Goal: Information Seeking & Learning: Learn about a topic

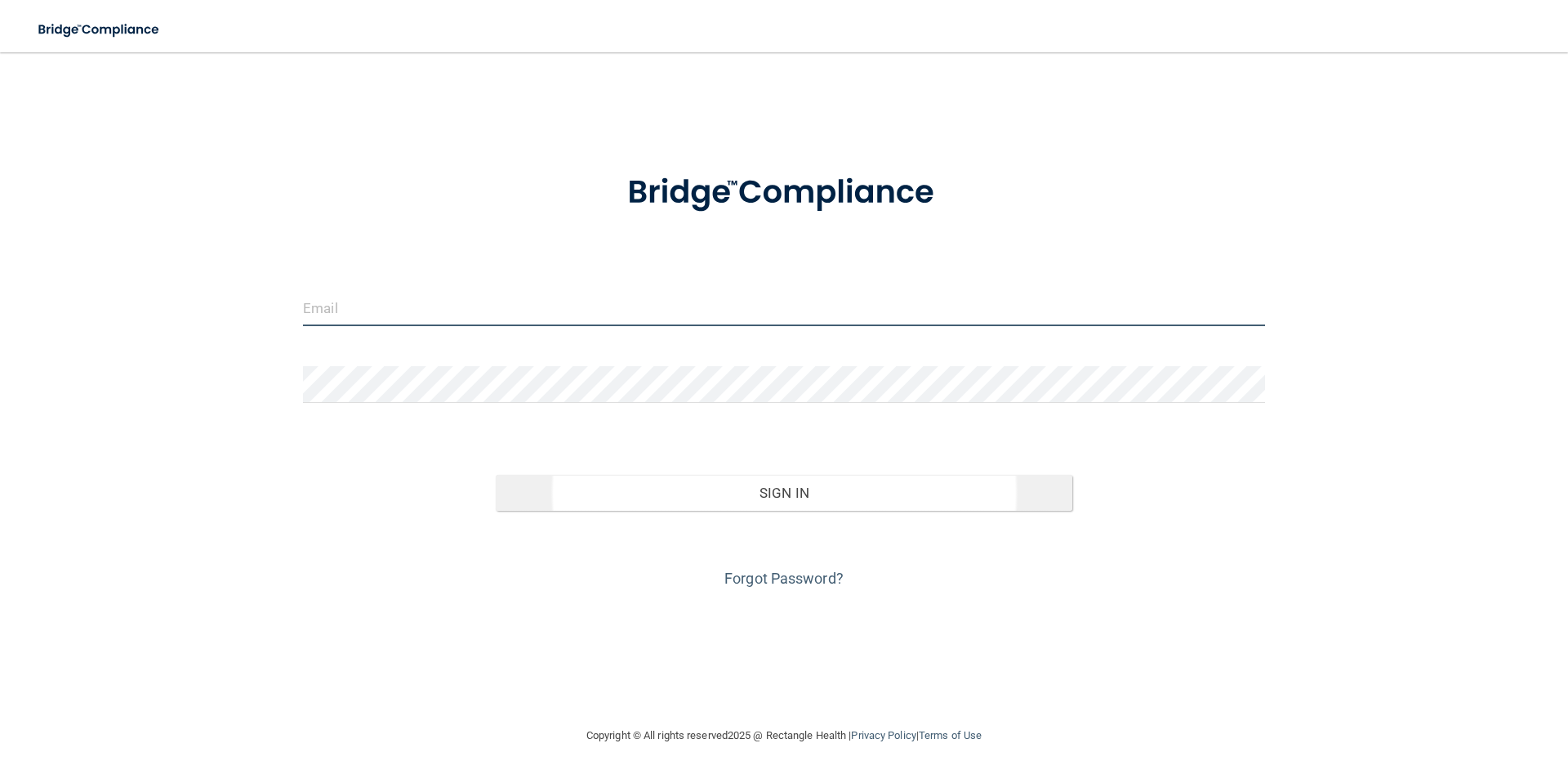
type input "[EMAIL_ADDRESS][DOMAIN_NAME]"
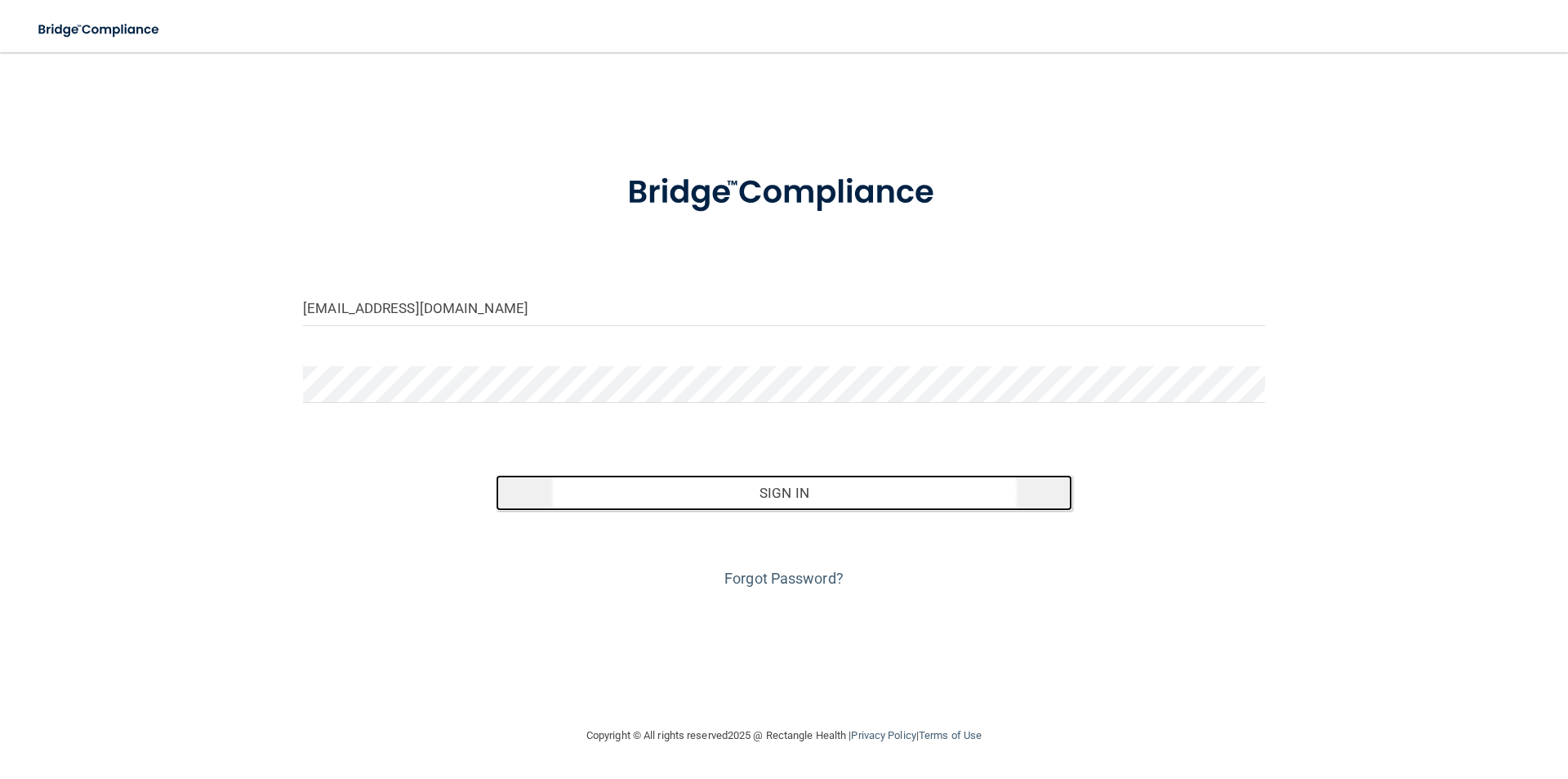
click at [851, 503] on button "Sign In" at bounding box center [784, 492] width 577 height 36
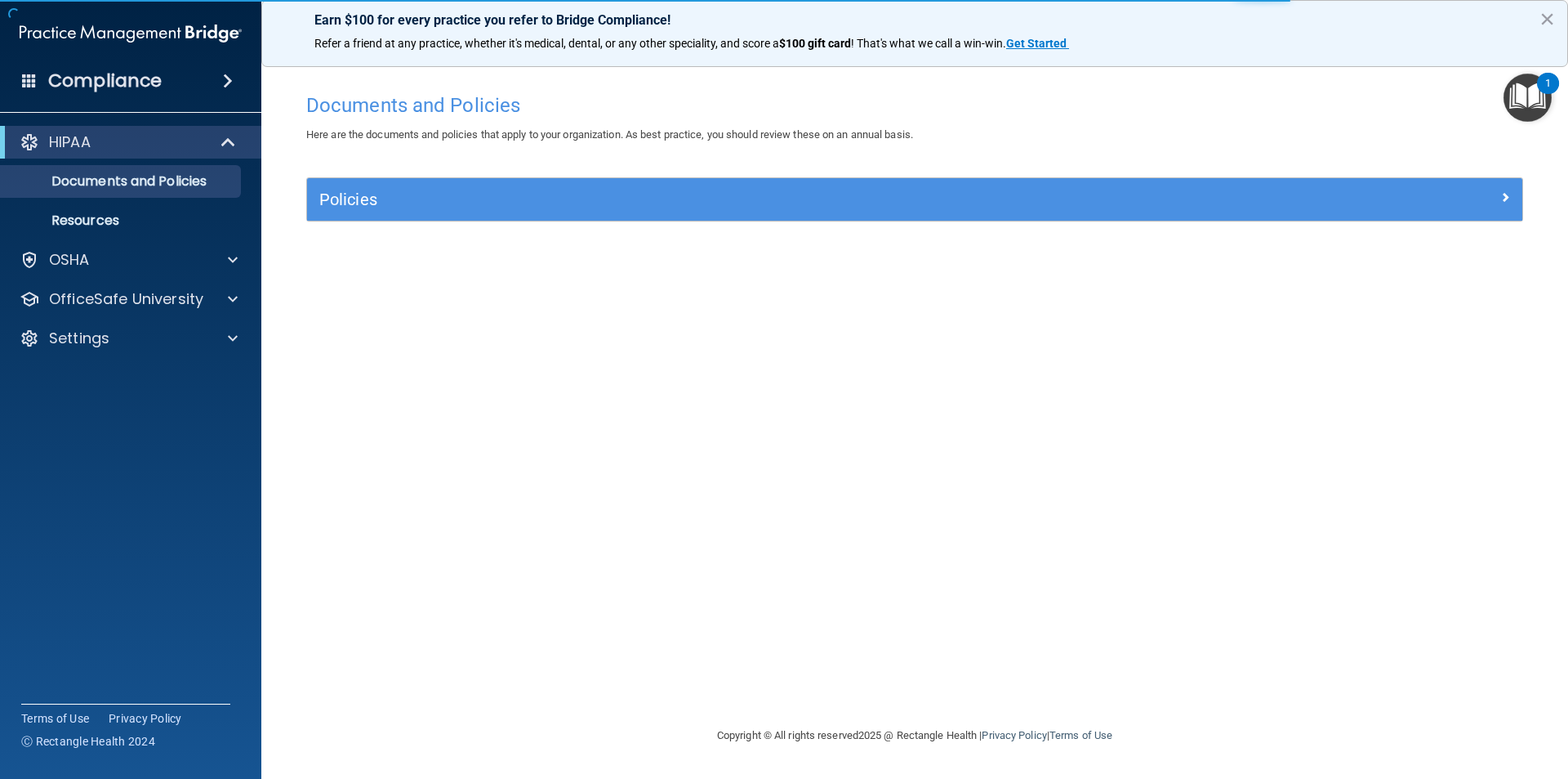
click at [1538, 108] on img "Open Resource Center, 1 new notification" at bounding box center [1527, 97] width 48 height 48
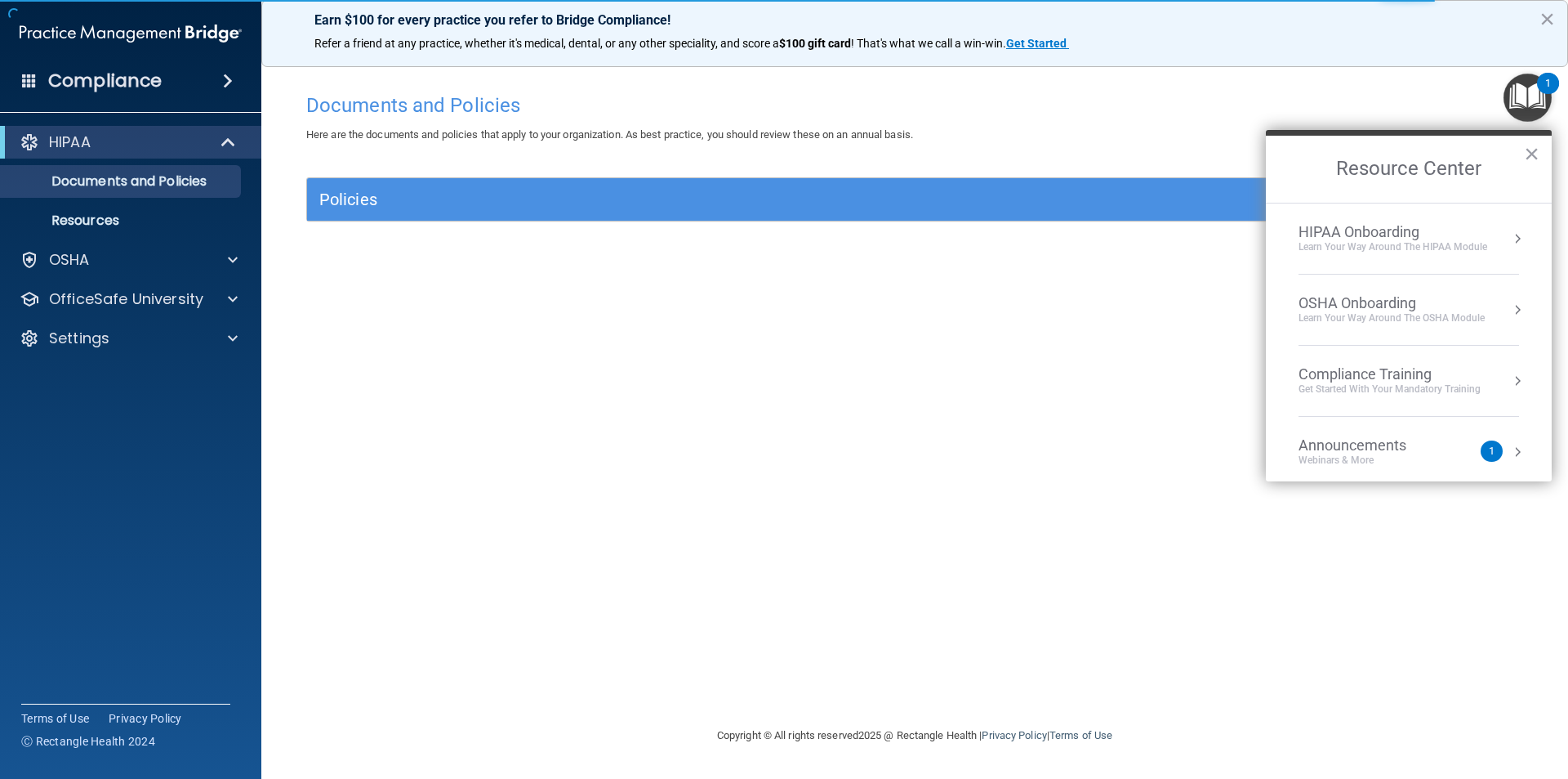
click at [1316, 302] on div "OSHA Onboarding" at bounding box center [1391, 303] width 186 height 18
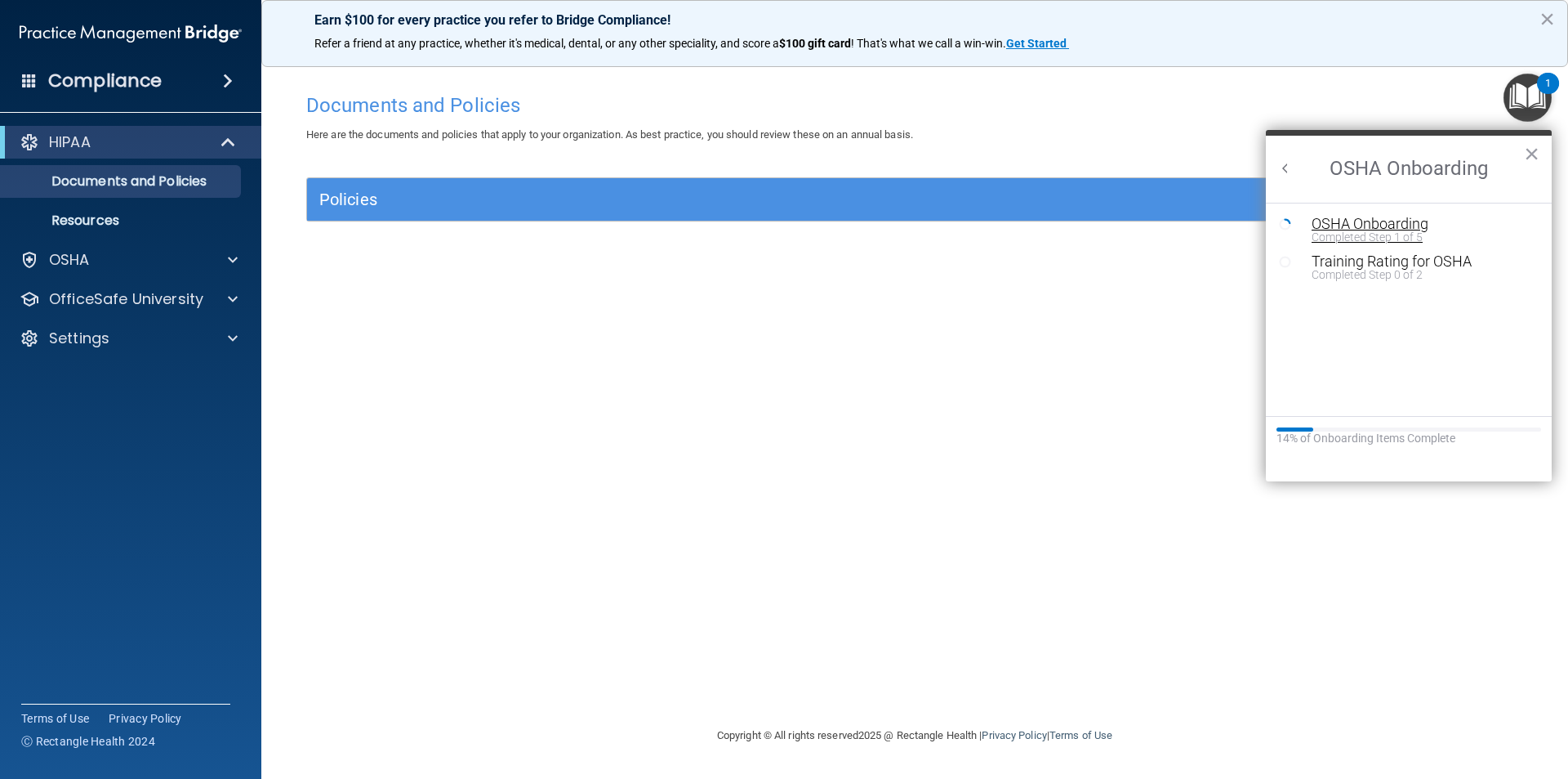
click at [1363, 231] on div "Completed Step 1 of 5" at bounding box center [1422, 237] width 219 height 12
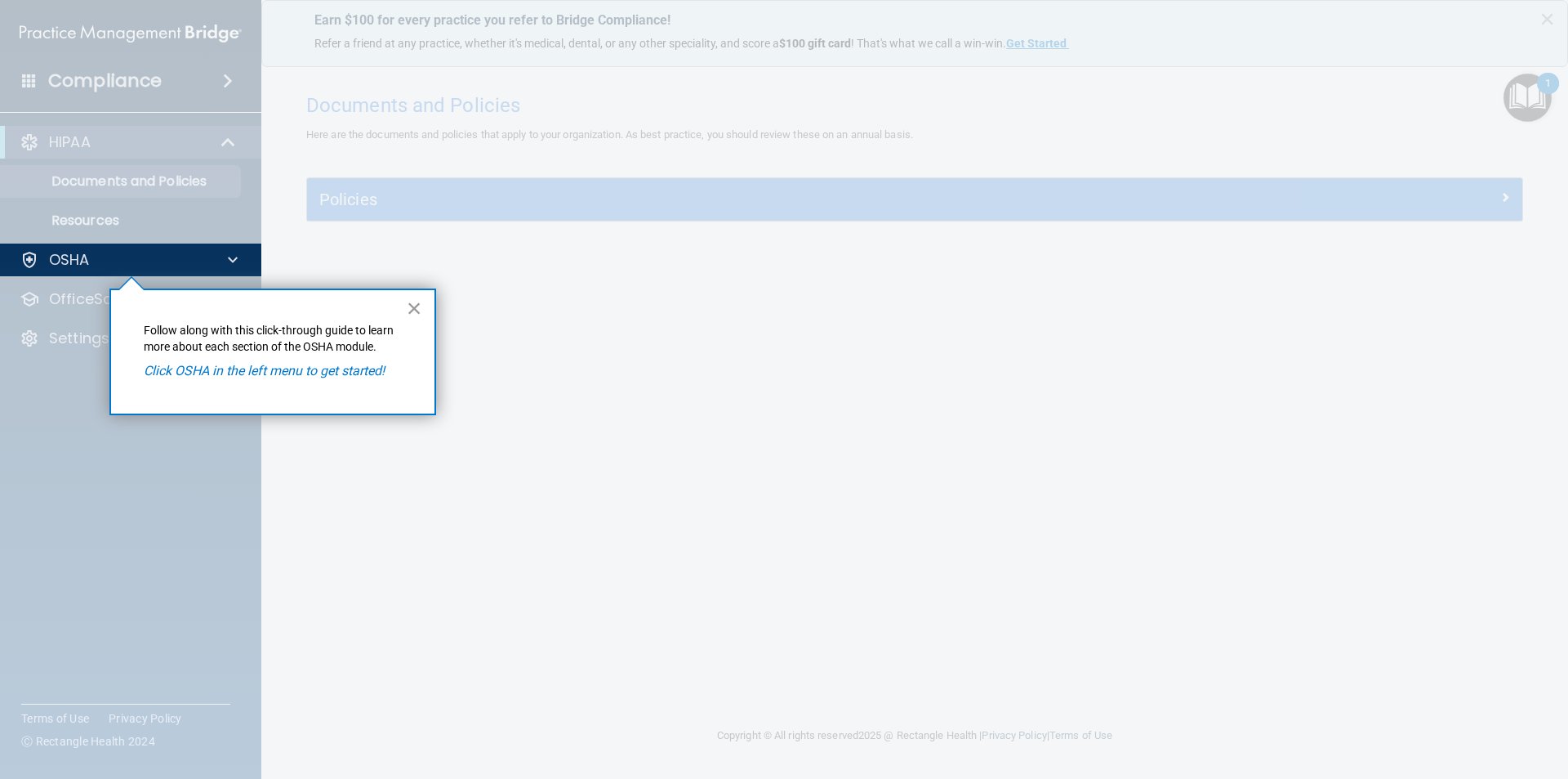
click at [418, 303] on button "×" at bounding box center [415, 307] width 16 height 26
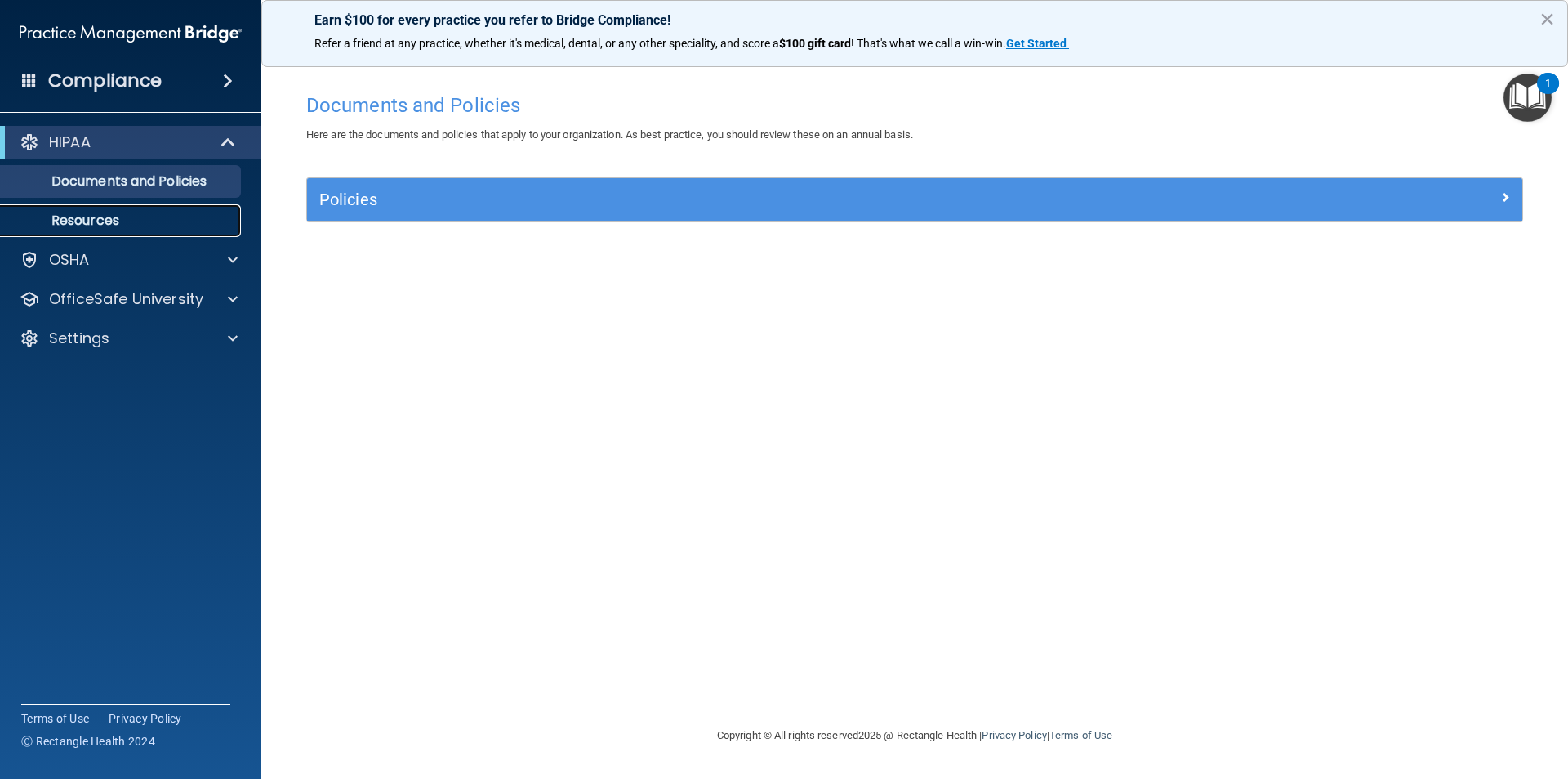
click at [99, 219] on p "Resources" at bounding box center [123, 220] width 223 height 17
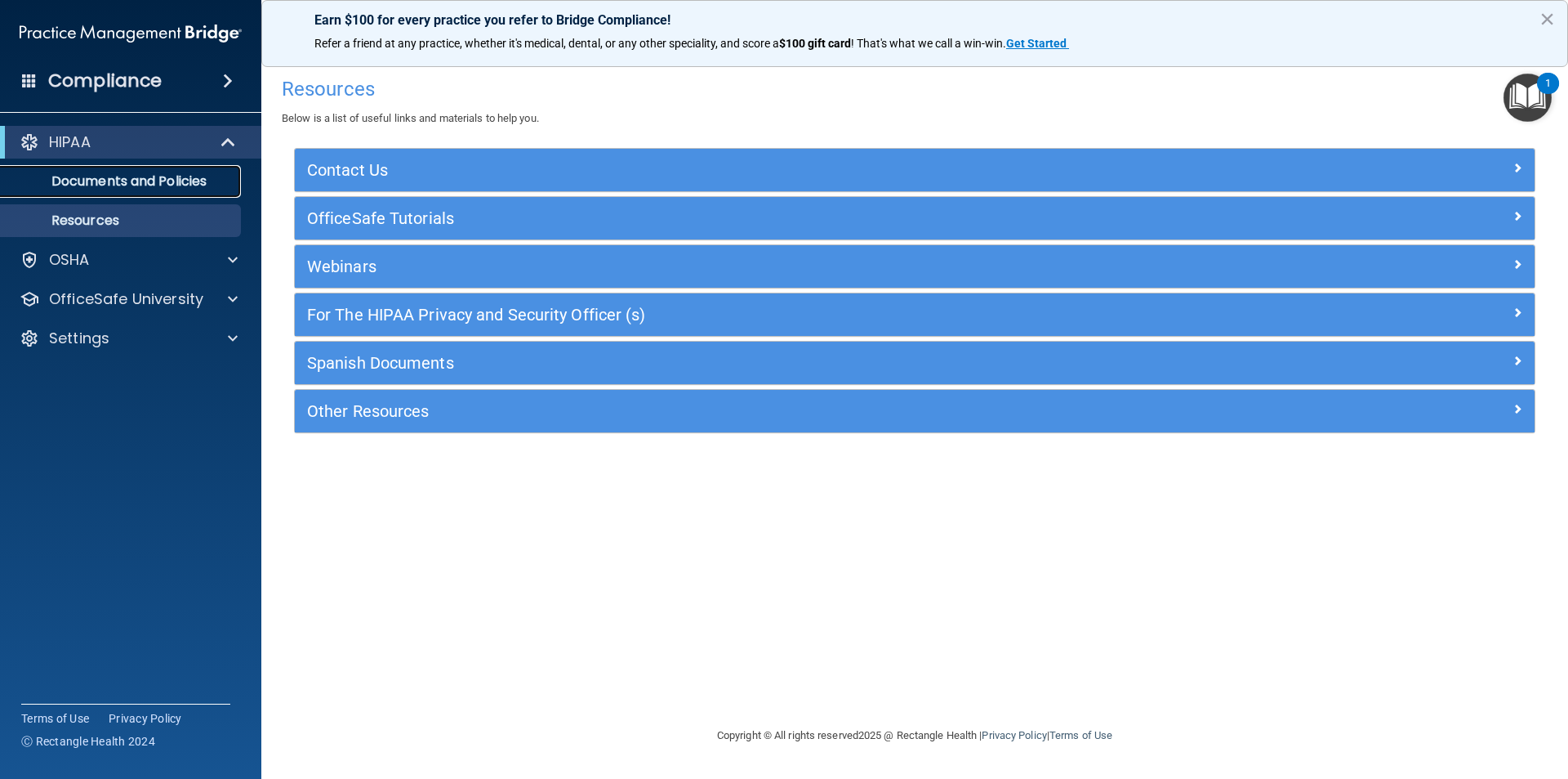
click at [98, 182] on p "Documents and Policies" at bounding box center [123, 181] width 223 height 17
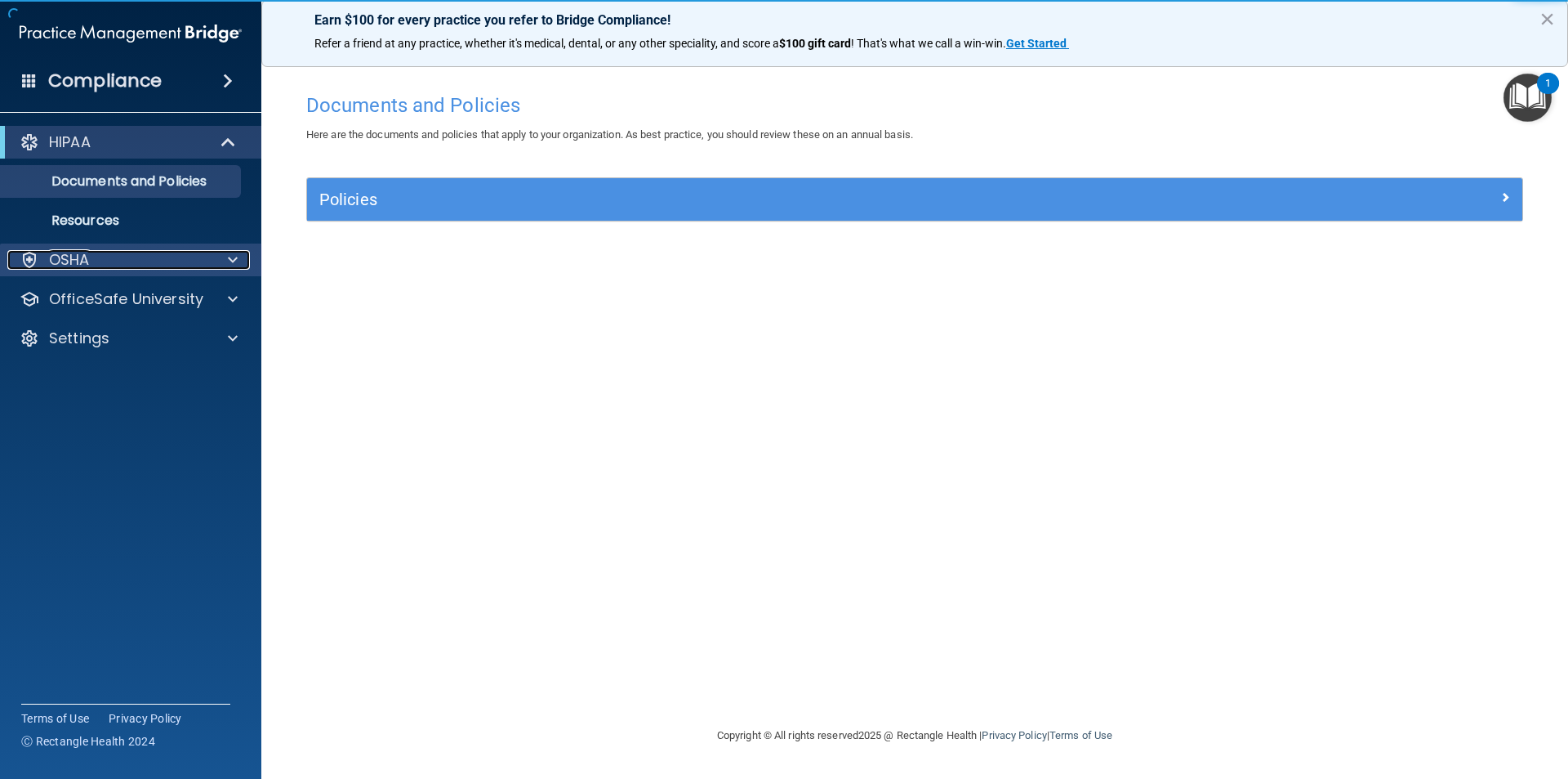
click at [88, 263] on p "OSHA" at bounding box center [69, 260] width 41 height 20
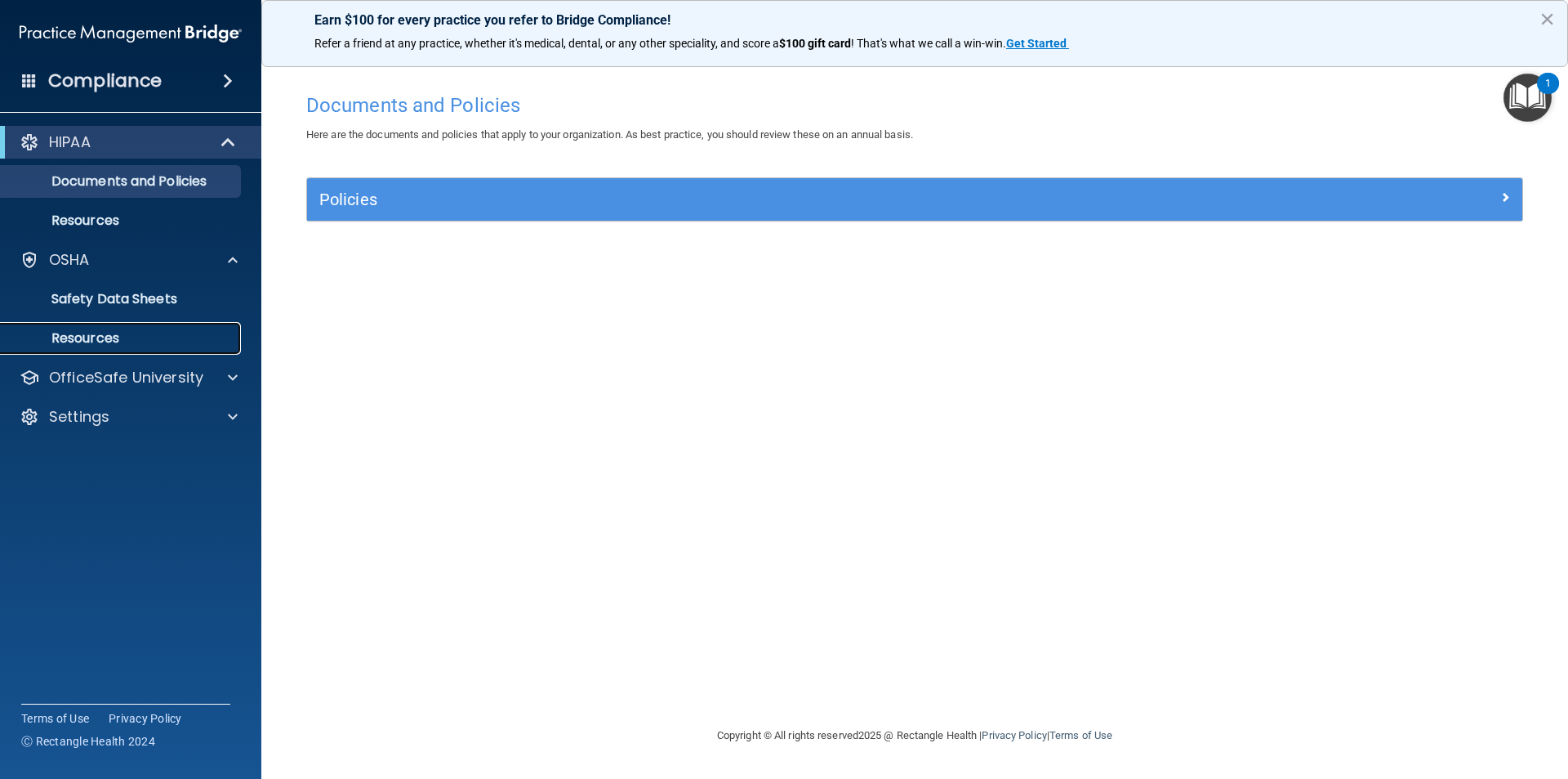
click at [83, 344] on p "Resources" at bounding box center [123, 338] width 223 height 17
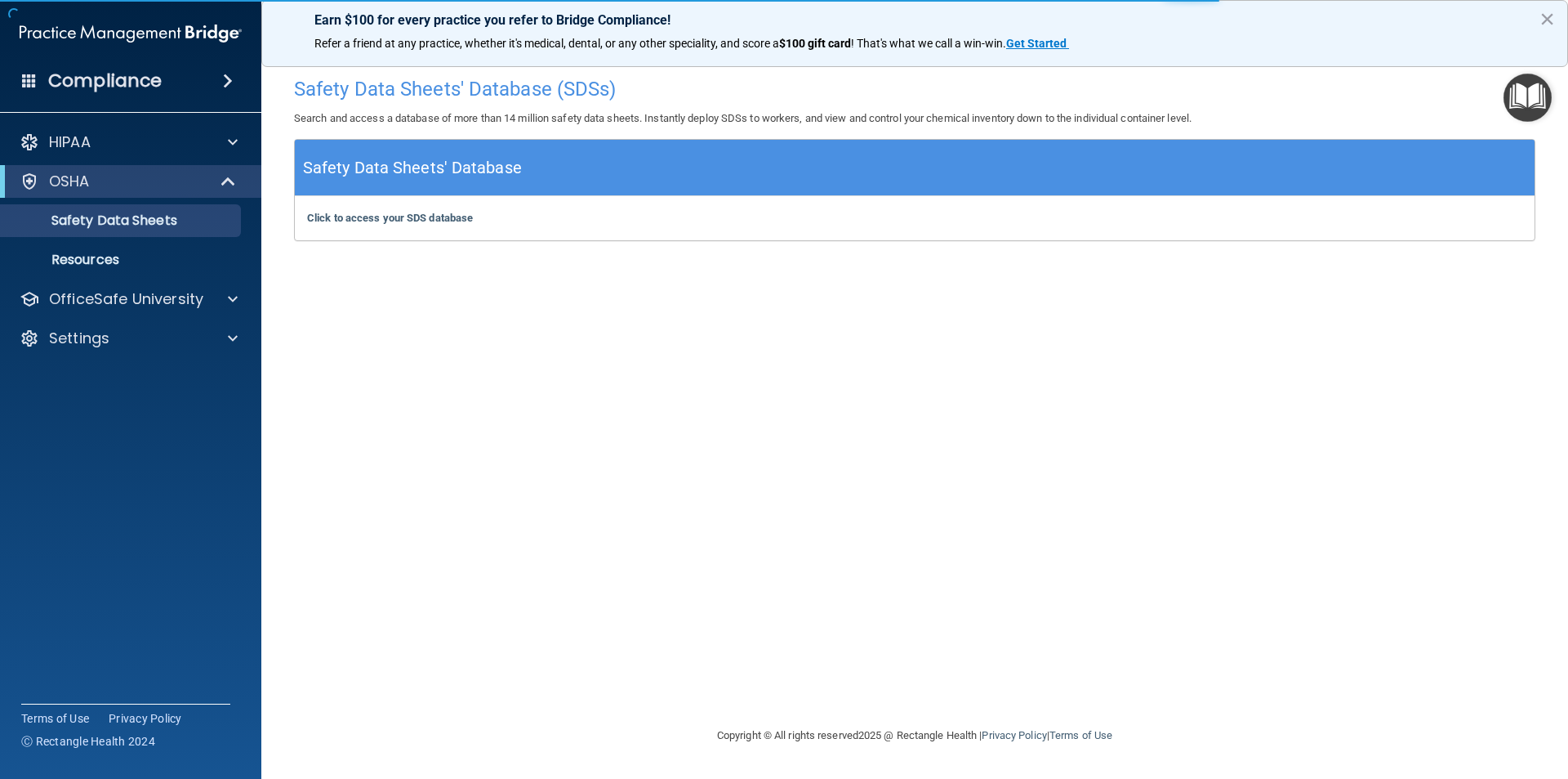
click at [420, 172] on h5 "Safety Data Sheets' Database" at bounding box center [413, 167] width 219 height 29
click at [394, 216] on b "Click to access your SDS database" at bounding box center [390, 217] width 166 height 12
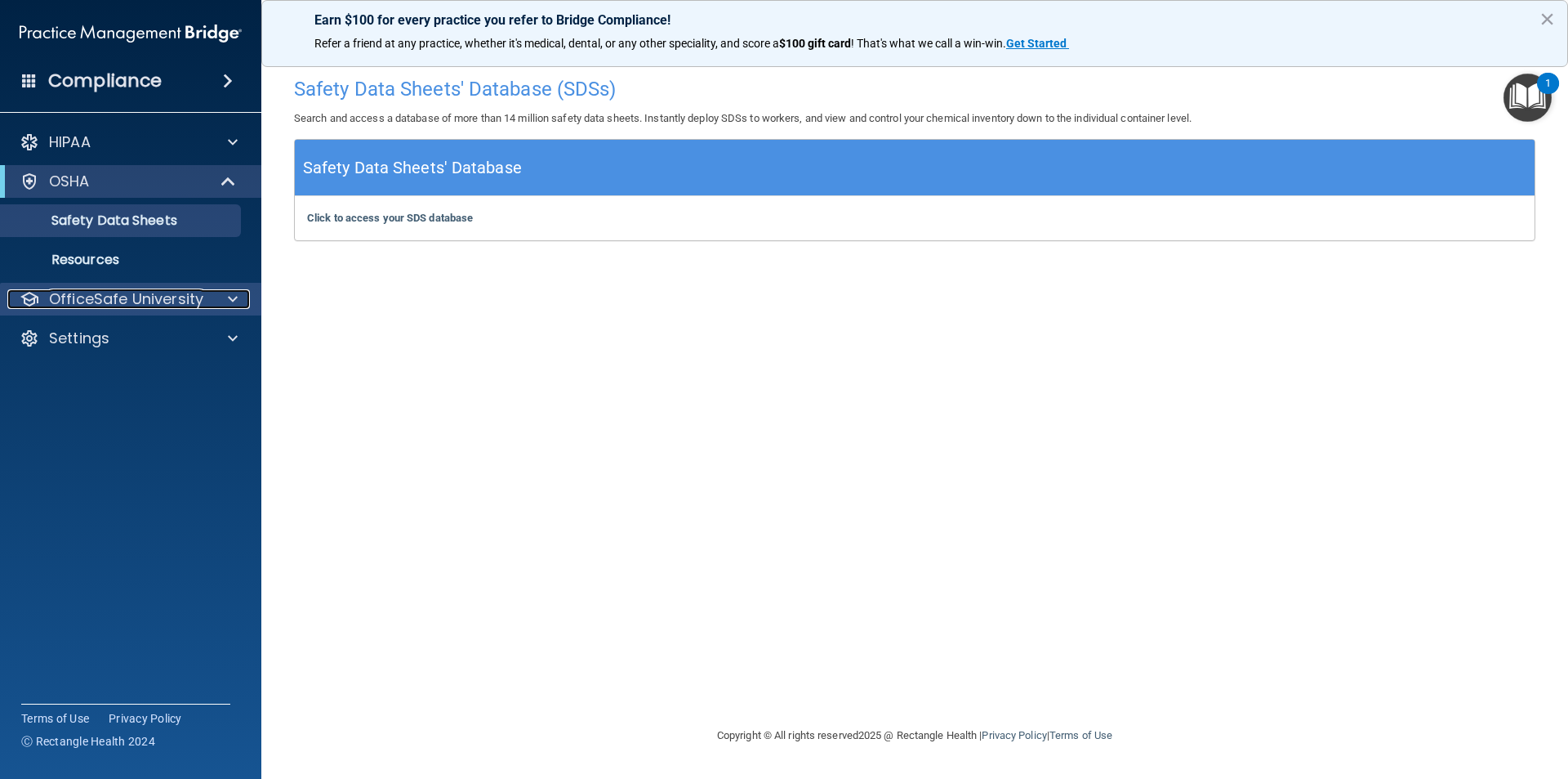
click at [100, 295] on p "OfficeSafe University" at bounding box center [126, 300] width 154 height 20
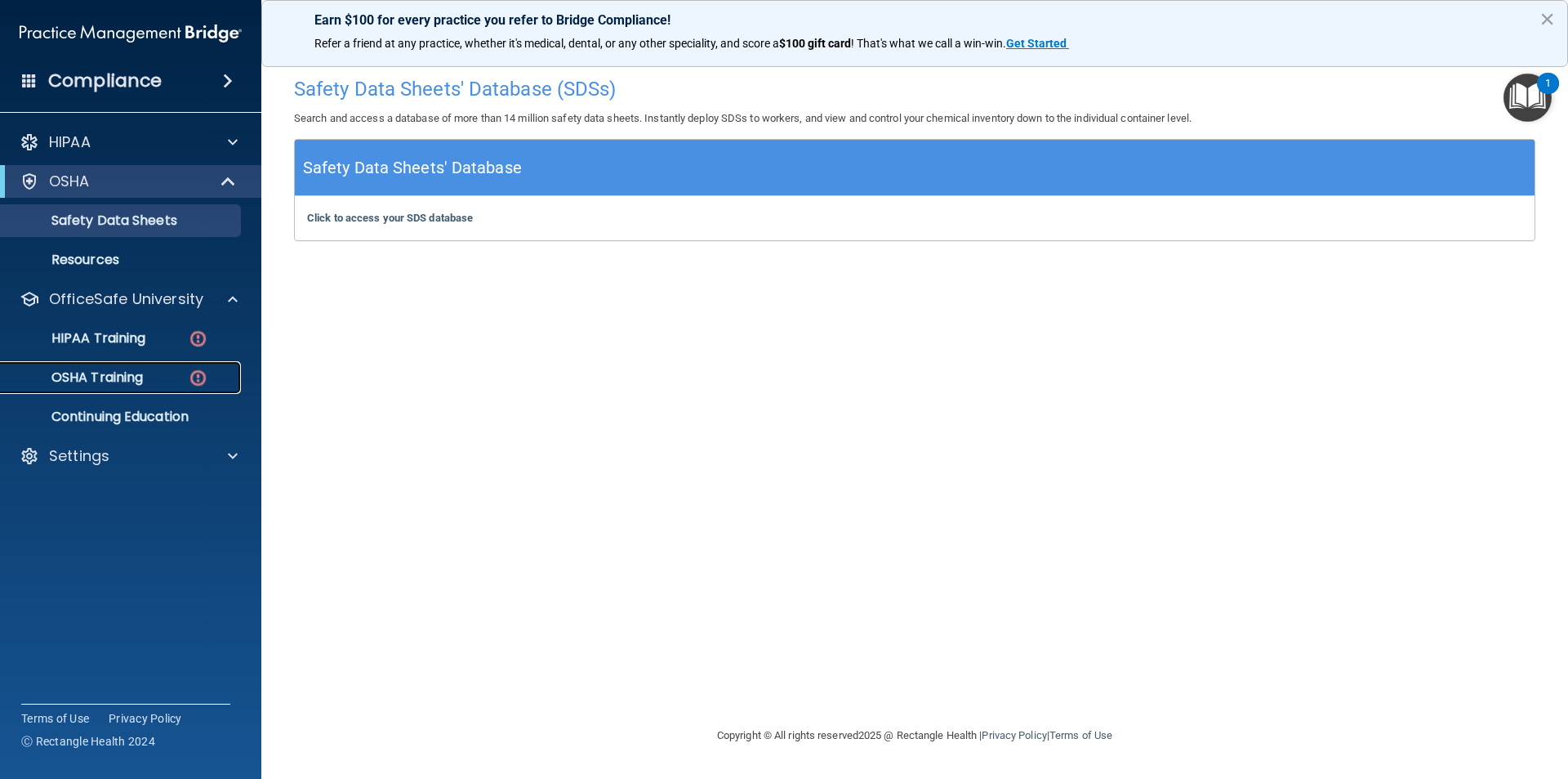
click at [97, 375] on p "OSHA Training" at bounding box center [77, 378] width 132 height 17
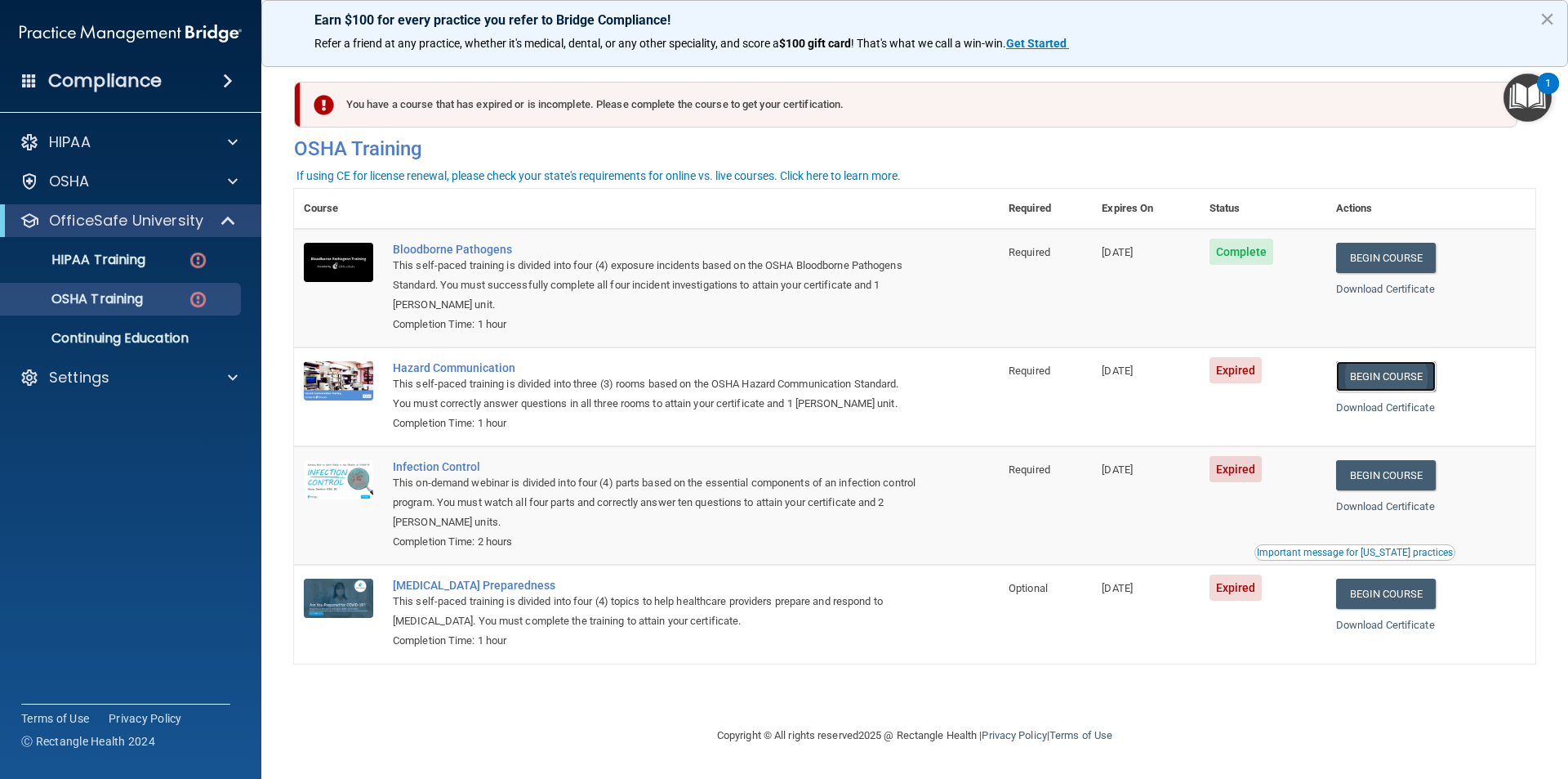
click at [1390, 390] on link "Begin Course" at bounding box center [1385, 376] width 100 height 31
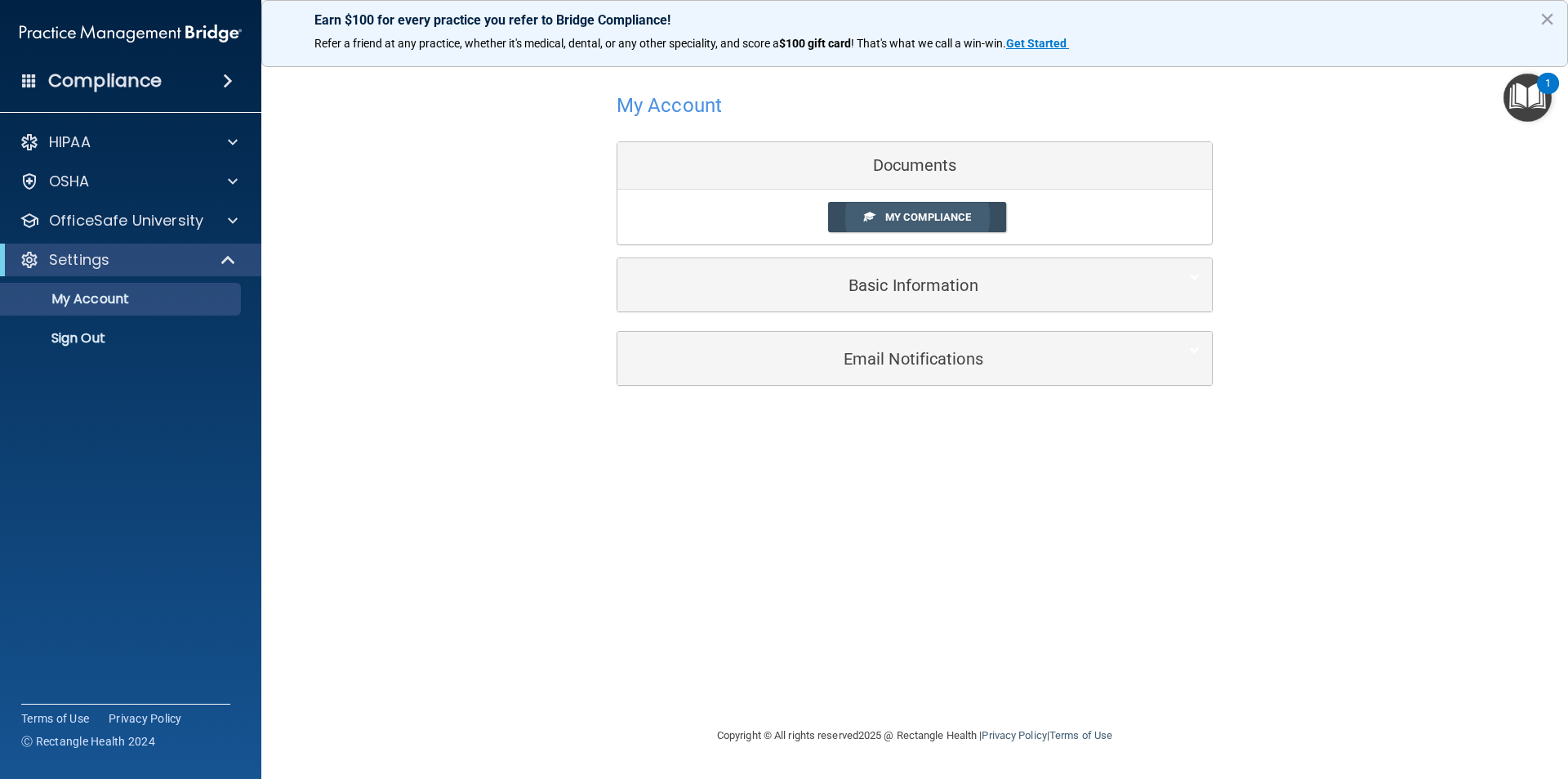
click at [892, 213] on span "My Compliance" at bounding box center [928, 216] width 86 height 12
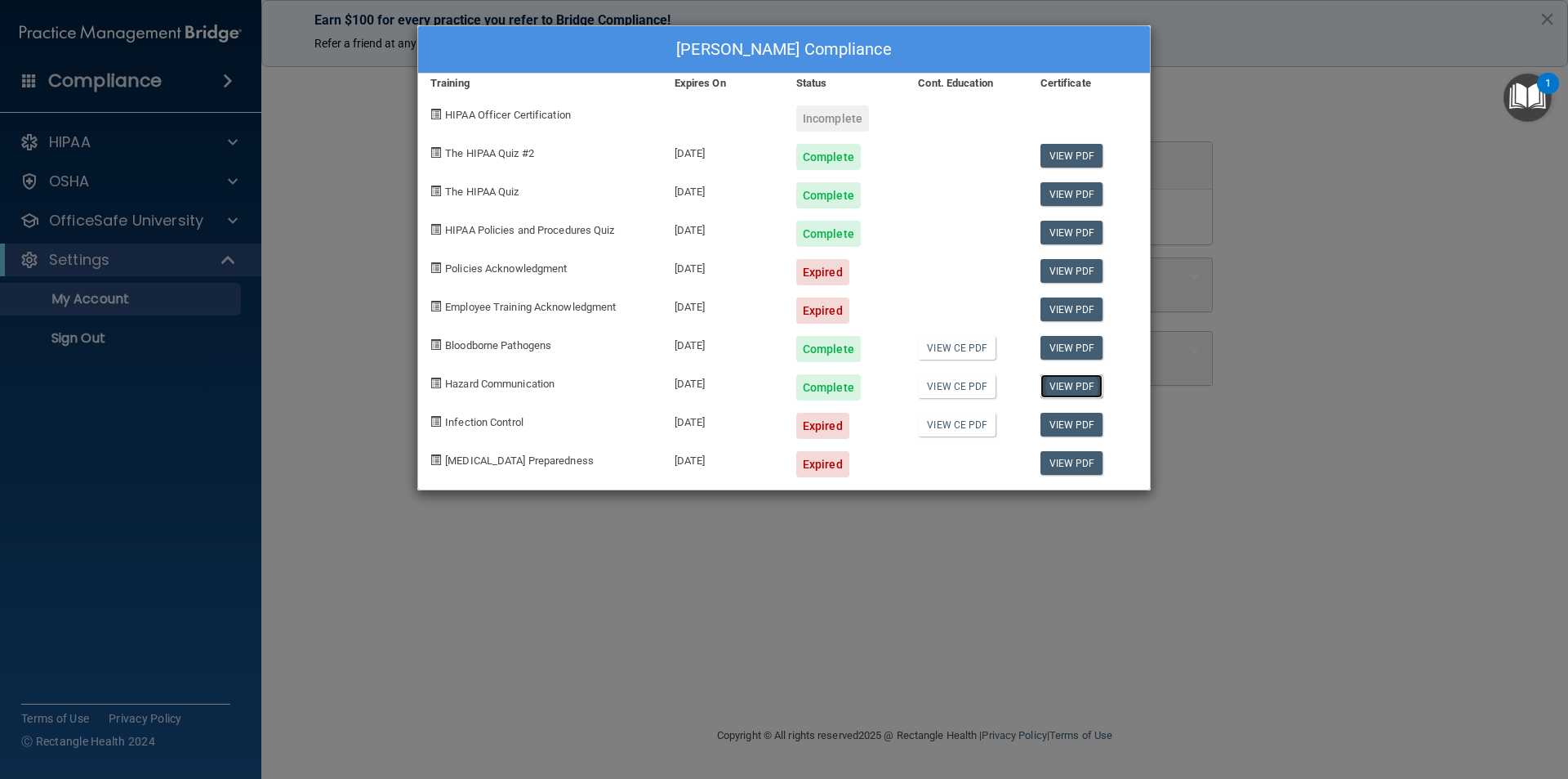
click at [1069, 388] on link "View PDF" at bounding box center [1072, 387] width 63 height 24
click at [950, 352] on link "View CE PDF" at bounding box center [956, 348] width 78 height 24
click at [369, 84] on div "[PERSON_NAME] Compliance Training Expires On Status Cont. Education Certificate…" at bounding box center [784, 390] width 1568 height 779
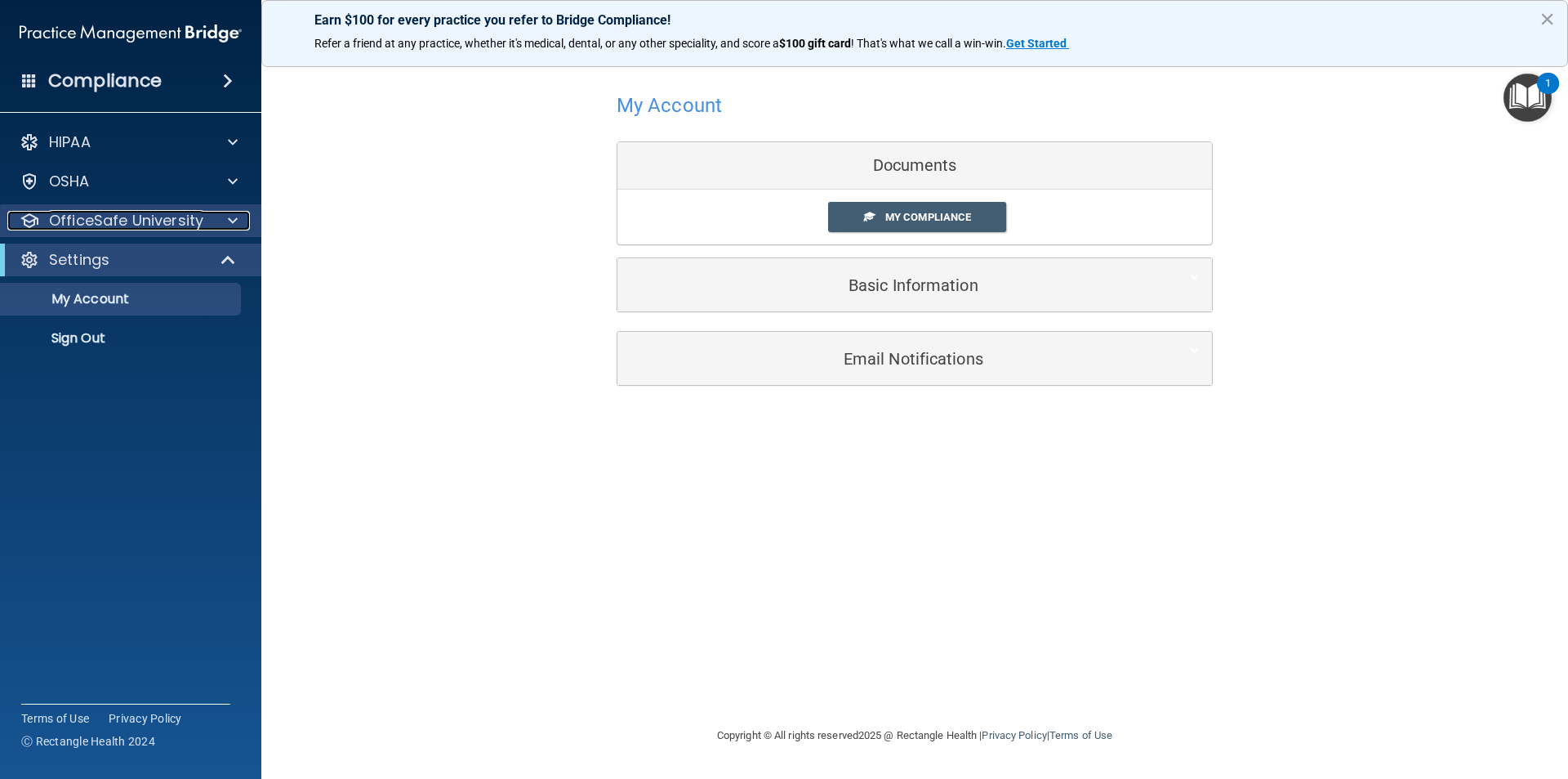
click at [87, 219] on p "OfficeSafe University" at bounding box center [126, 220] width 154 height 20
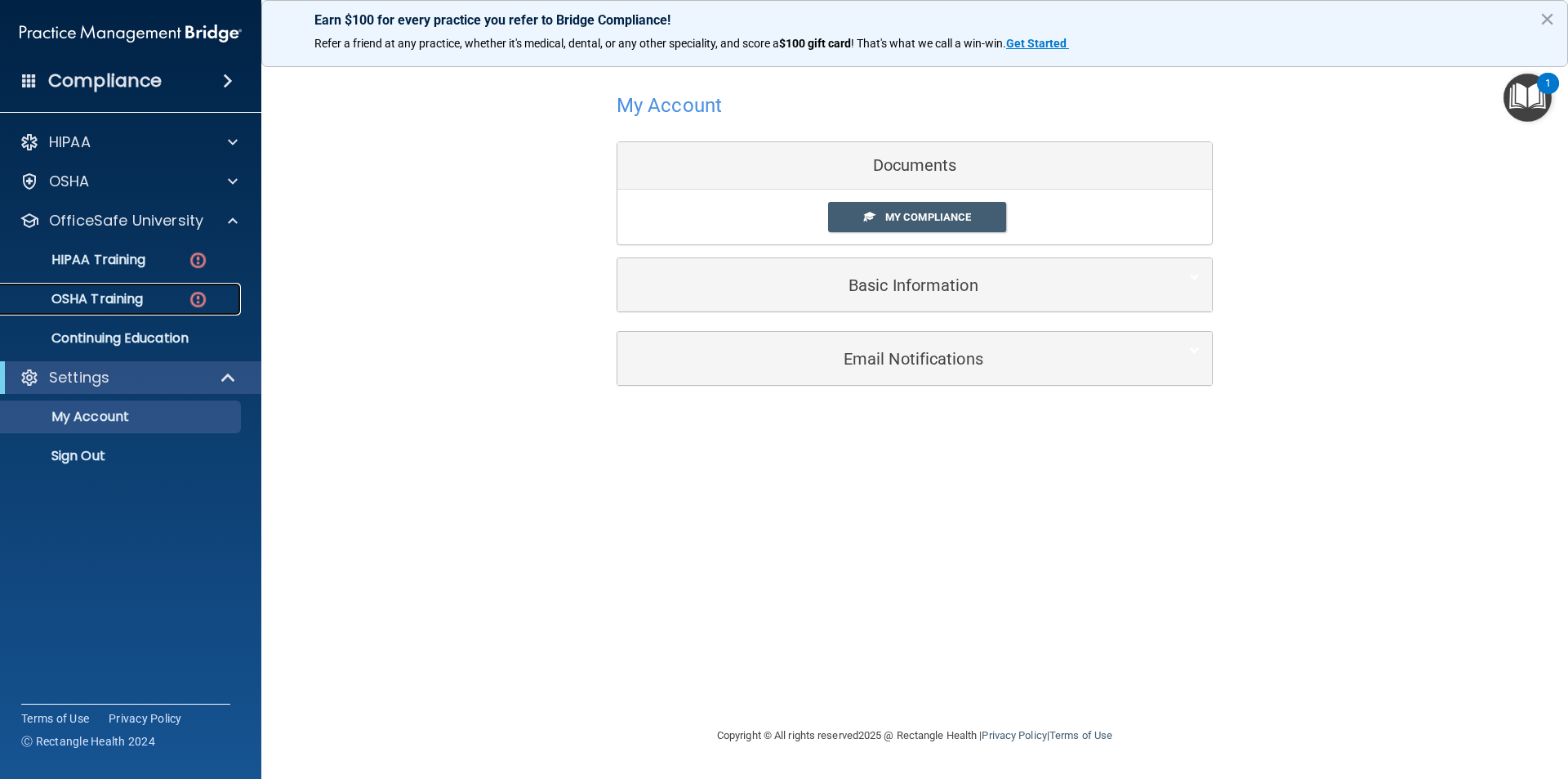
click at [89, 301] on p "OSHA Training" at bounding box center [77, 299] width 132 height 17
